Goal: Task Accomplishment & Management: Manage account settings

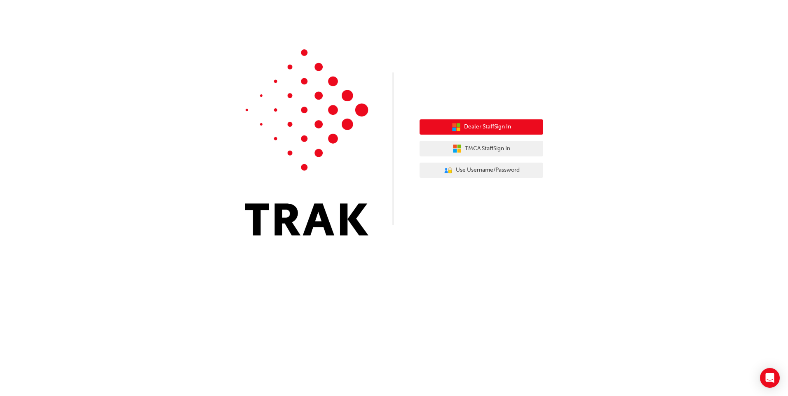
click at [486, 126] on span "Dealer Staff Sign In" at bounding box center [487, 126] width 47 height 9
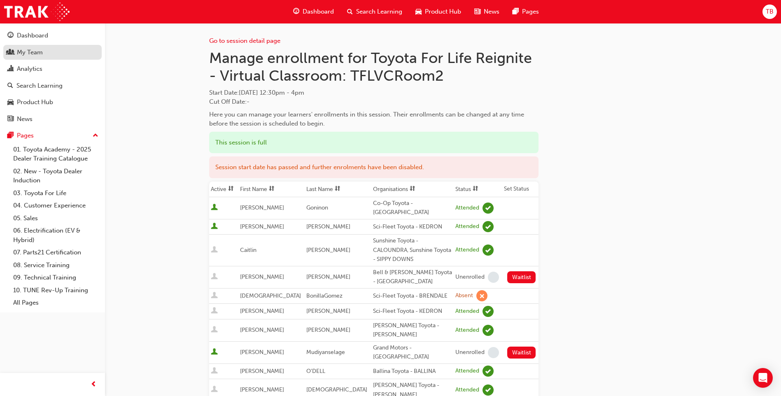
click at [27, 48] on div "My Team" at bounding box center [30, 52] width 26 height 9
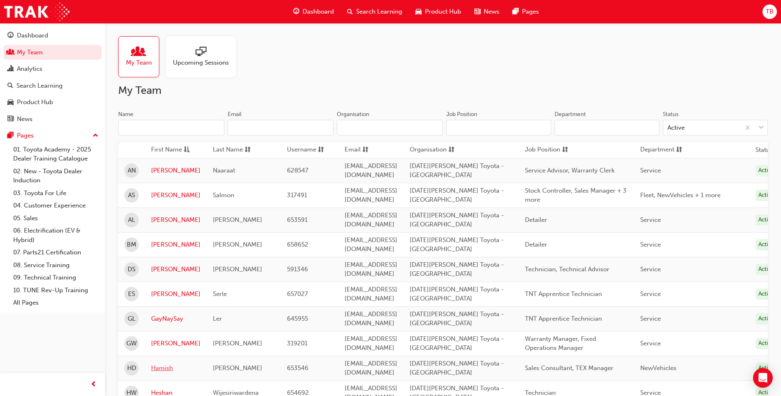
click at [161, 368] on link "Hamish" at bounding box center [175, 368] width 49 height 9
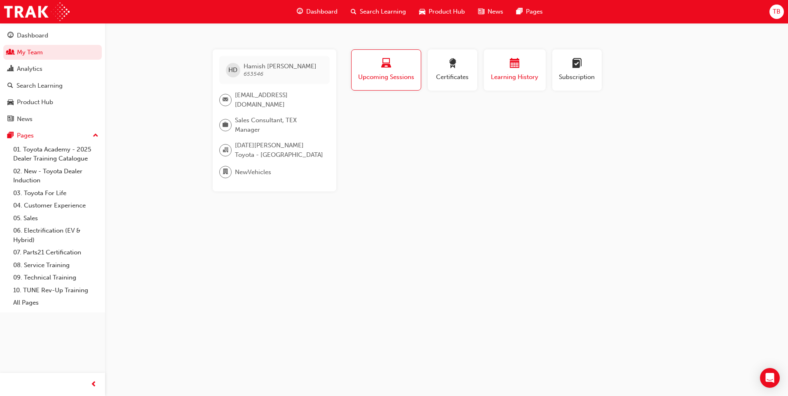
click at [508, 68] on div "button" at bounding box center [514, 64] width 49 height 13
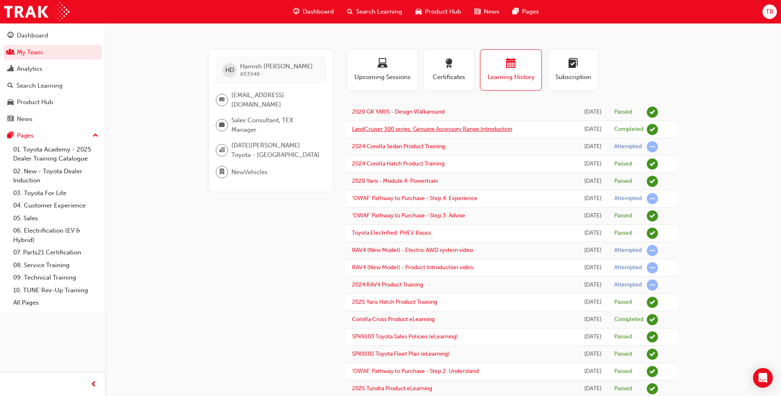
click at [404, 128] on link "LandCruiser 300 series: Genuine Accessory Range Introduction" at bounding box center [432, 129] width 160 height 7
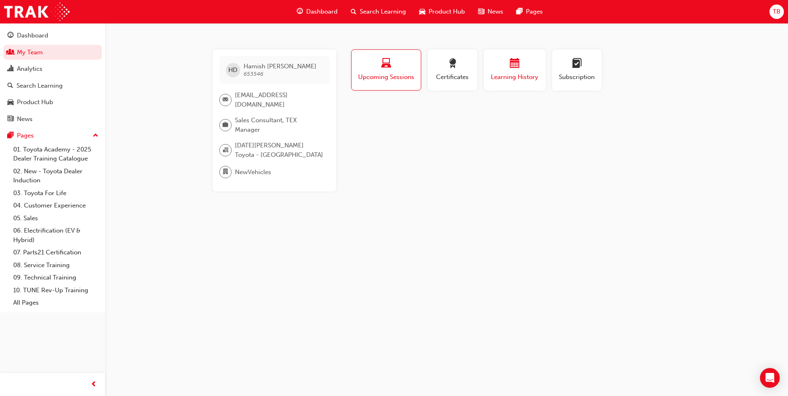
click at [524, 67] on div "button" at bounding box center [514, 64] width 49 height 13
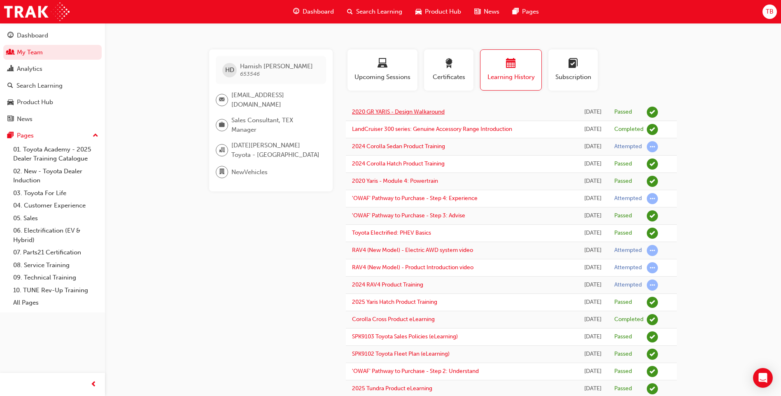
click at [423, 109] on link "2020 GR YARIS - Design Walkaround" at bounding box center [398, 111] width 93 height 7
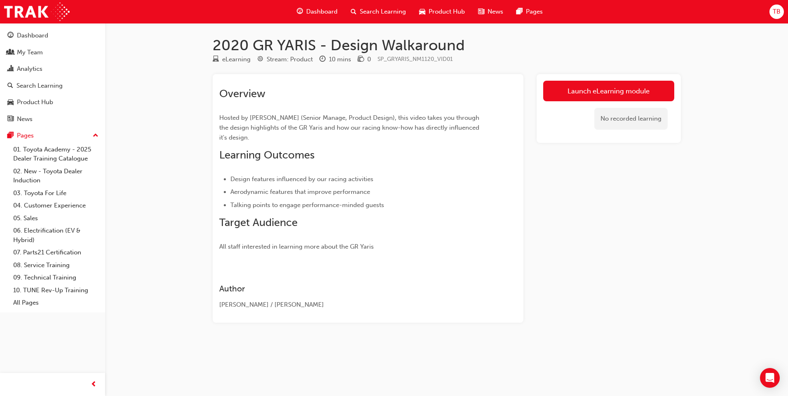
click at [768, 8] on div "Dashboard Search Learning Product Hub News Pages TB" at bounding box center [394, 11] width 788 height 23
click at [771, 12] on div "TB" at bounding box center [776, 12] width 14 height 14
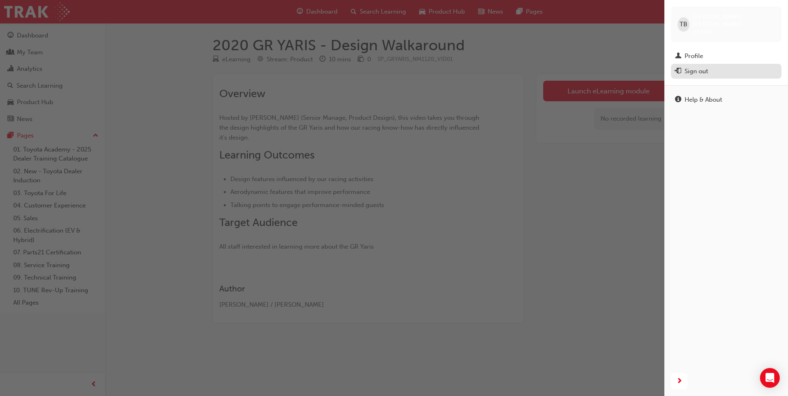
click at [684, 67] on div "Sign out" at bounding box center [695, 71] width 23 height 9
